Goal: Information Seeking & Learning: Find specific page/section

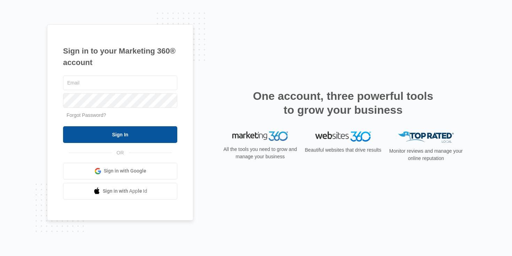
type input "[PERSON_NAME][EMAIL_ADDRESS][PERSON_NAME][DOMAIN_NAME]"
click at [125, 132] on input "Sign In" at bounding box center [120, 134] width 114 height 17
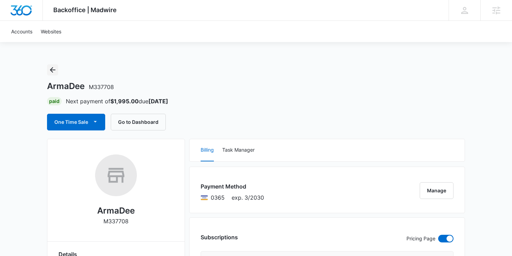
click at [52, 72] on icon "Back" at bounding box center [52, 70] width 8 height 8
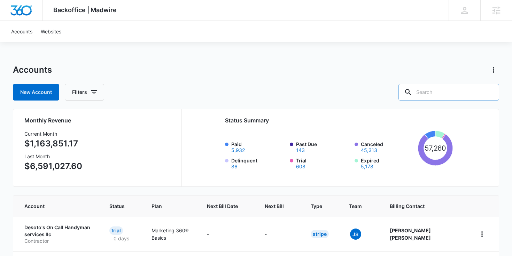
click at [466, 96] on input "text" at bounding box center [448, 92] width 101 height 17
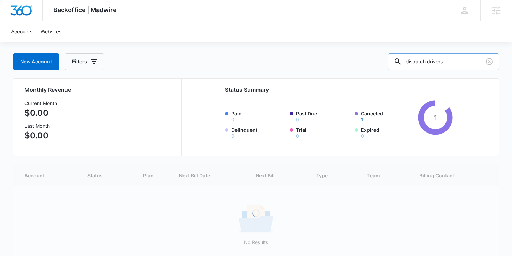
scroll to position [23, 0]
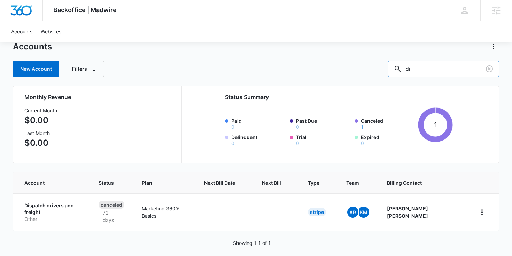
type input "d"
type input "drivers"
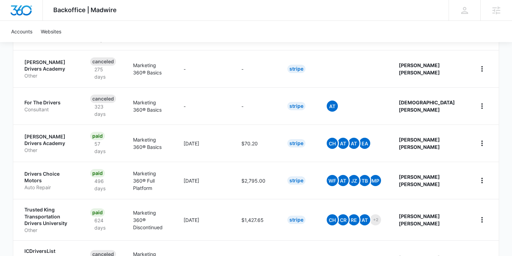
scroll to position [351, 0]
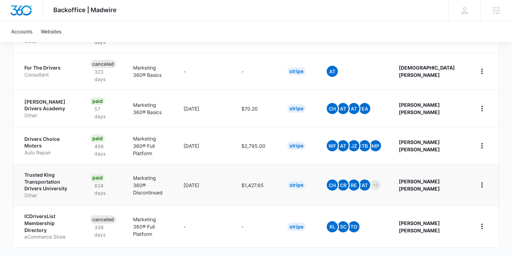
click at [50, 172] on p "Trusted King Transportation Drivers University" at bounding box center [48, 182] width 49 height 21
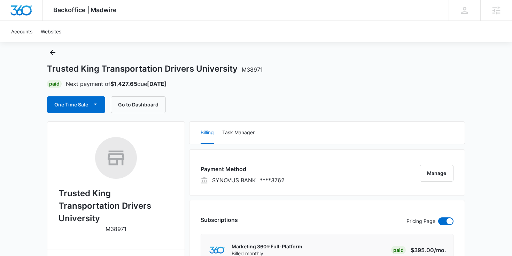
scroll to position [21, 0]
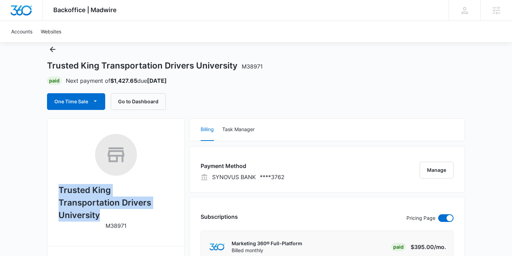
drag, startPoint x: 131, startPoint y: 203, endPoint x: 52, endPoint y: 197, distance: 78.9
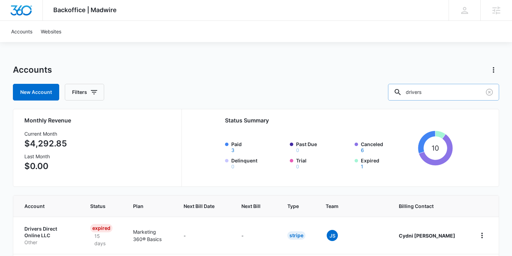
click at [460, 92] on input "drivers" at bounding box center [443, 92] width 111 height 17
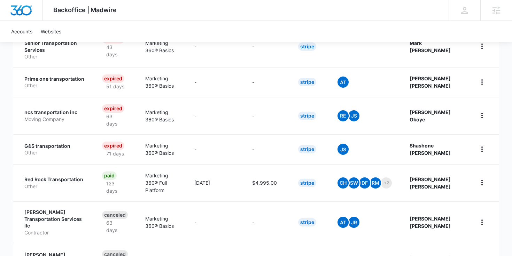
scroll to position [335, 0]
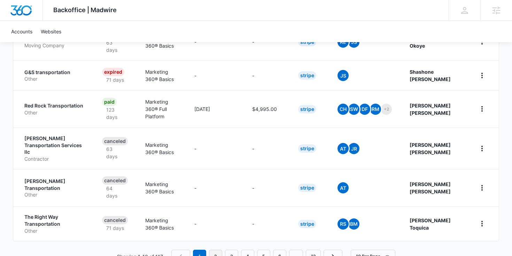
click at [216, 250] on link "2" at bounding box center [215, 256] width 13 height 13
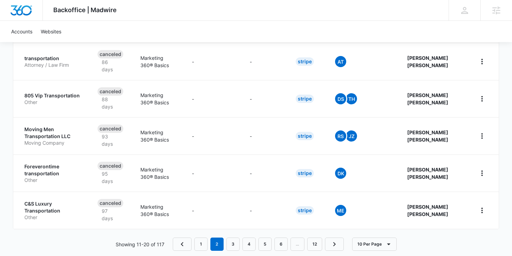
scroll to position [372, 0]
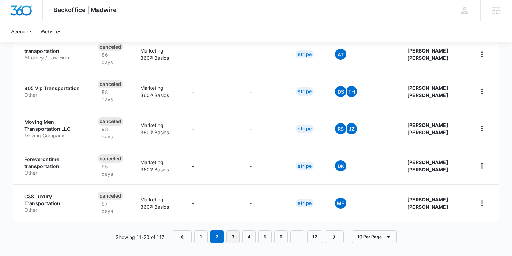
click at [237, 234] on link "3" at bounding box center [232, 236] width 13 height 13
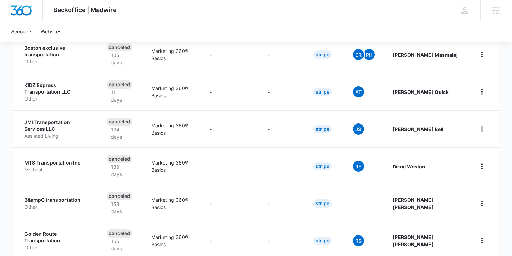
scroll to position [311, 0]
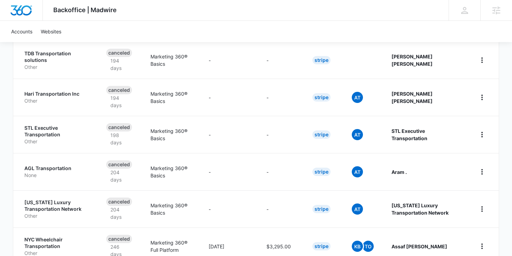
scroll to position [372, 0]
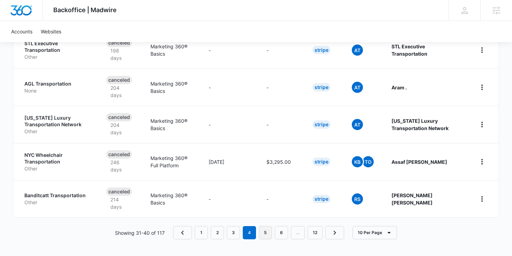
click at [268, 232] on link "5" at bounding box center [265, 232] width 13 height 13
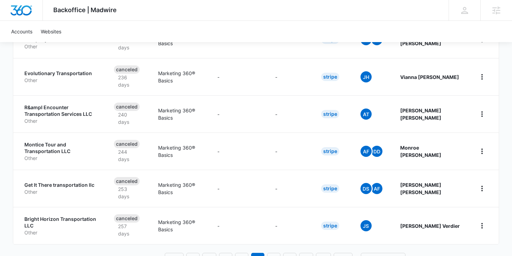
scroll to position [372, 0]
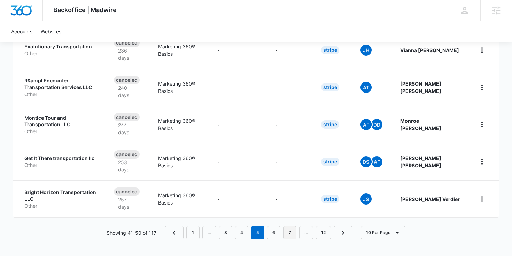
click at [287, 236] on link "7" at bounding box center [289, 232] width 13 height 13
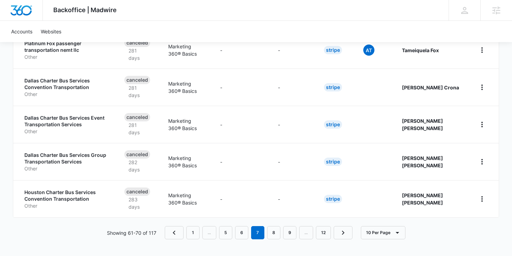
scroll to position [372, 0]
click at [269, 238] on link "8" at bounding box center [273, 233] width 13 height 13
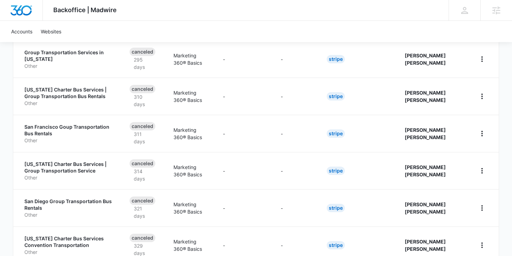
scroll to position [372, 0]
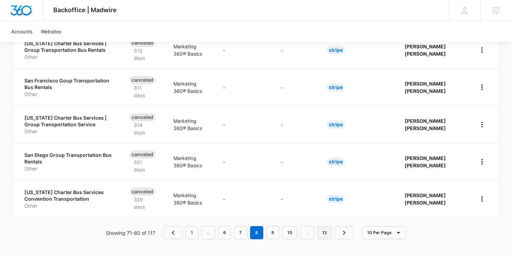
click at [327, 235] on link "12" at bounding box center [324, 232] width 15 height 13
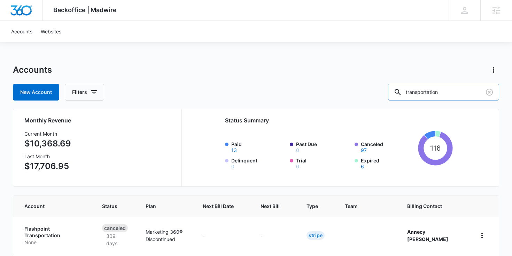
click at [462, 93] on input "transportation" at bounding box center [443, 92] width 111 height 17
type input "dmv"
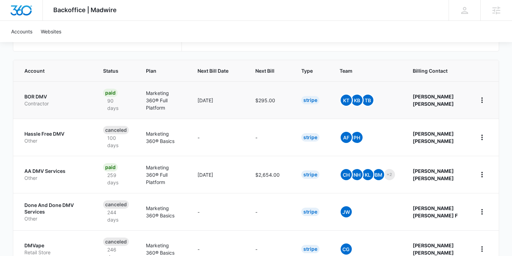
scroll to position [138, 0]
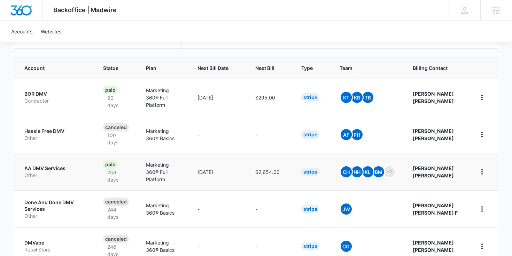
click at [53, 165] on p "AA DMV Services" at bounding box center [55, 168] width 62 height 7
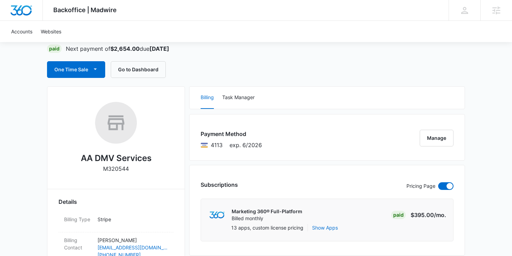
scroll to position [49, 0]
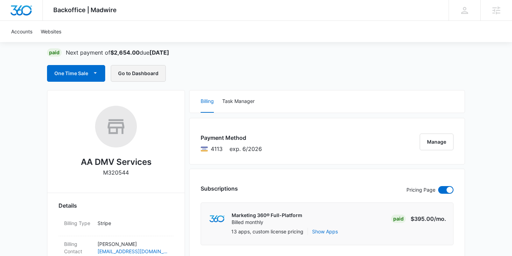
click at [140, 78] on button "Go to Dashboard" at bounding box center [138, 73] width 55 height 17
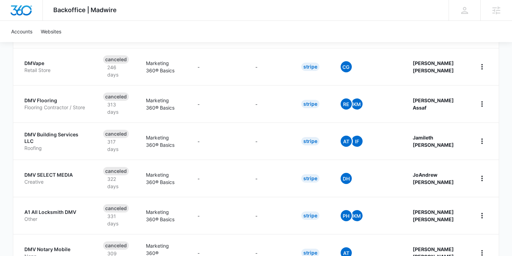
scroll to position [365, 0]
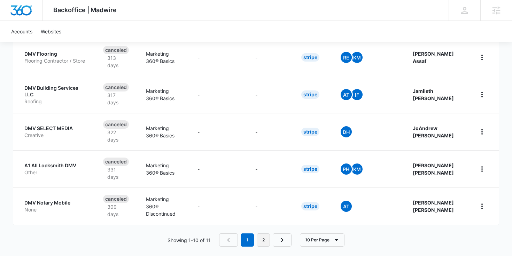
click at [260, 234] on link "2" at bounding box center [263, 240] width 13 height 13
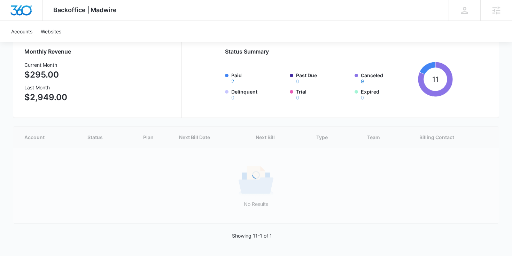
scroll to position [29, 0]
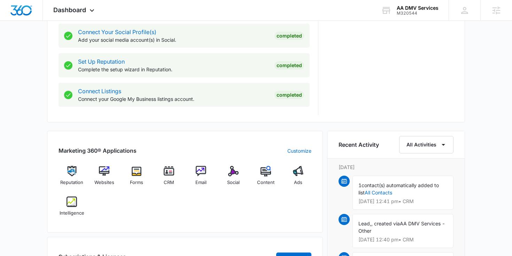
scroll to position [323, 0]
click at [68, 202] on img at bounding box center [72, 201] width 10 height 10
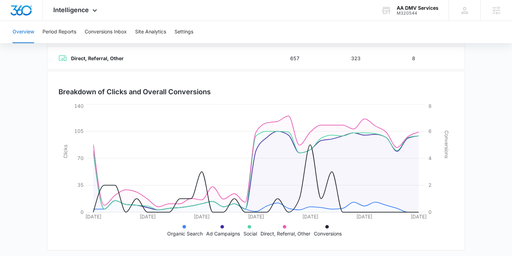
scroll to position [175, 0]
